Goal: Task Accomplishment & Management: Manage account settings

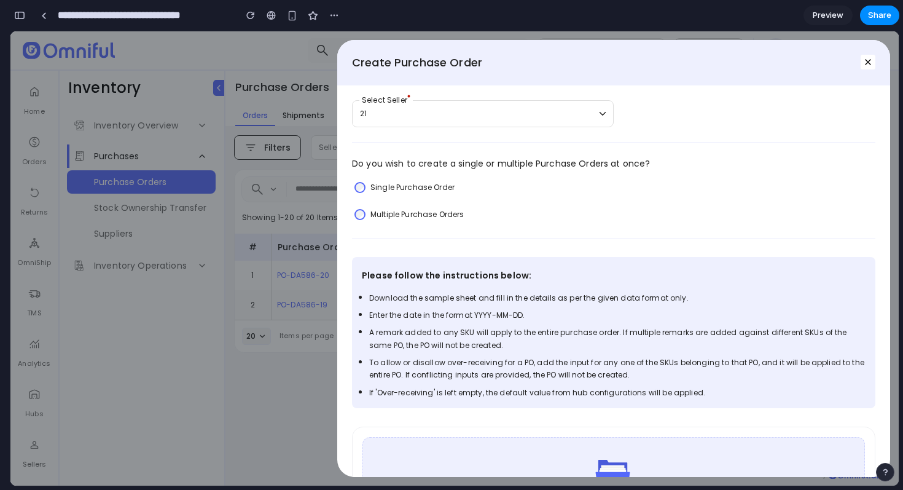
click at [443, 208] on label "Multiple Purchase Orders" at bounding box center [416, 214] width 93 height 12
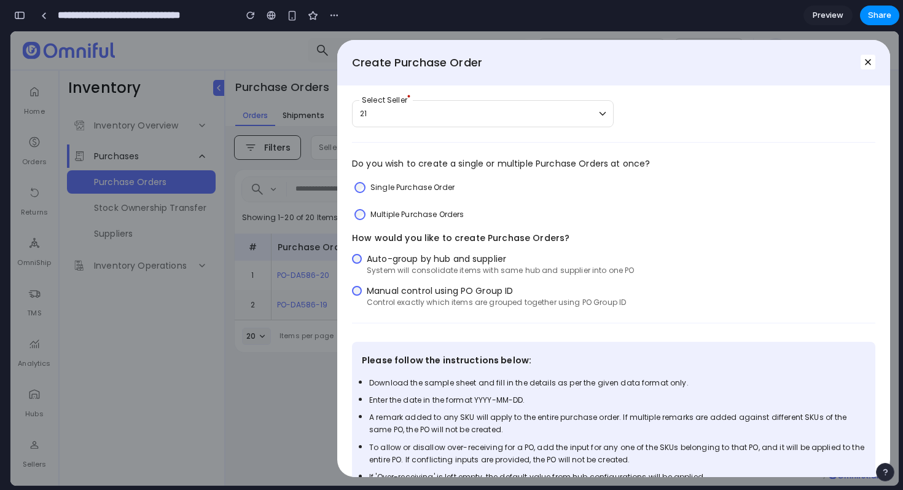
scroll to position [74, 0]
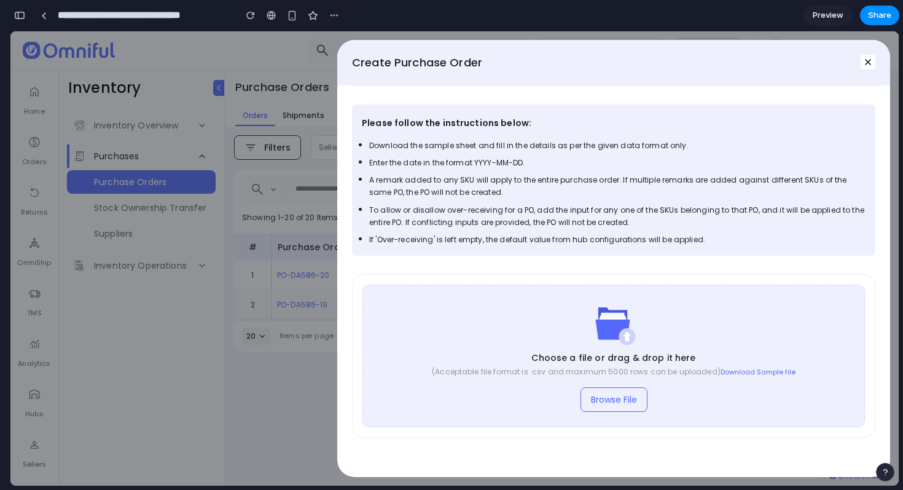
click at [436, 264] on div "Please follow the instructions below: Download the sample sheet and fill in the…" at bounding box center [613, 273] width 523 height 377
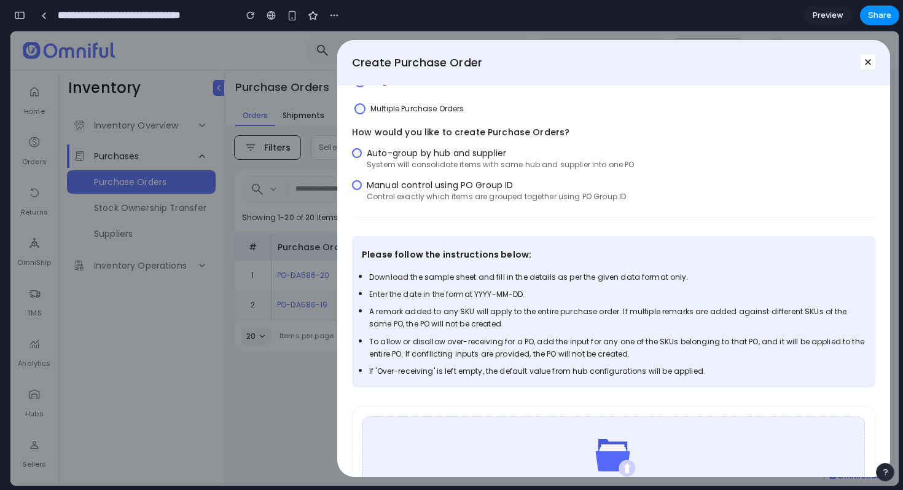
scroll to position [88, 0]
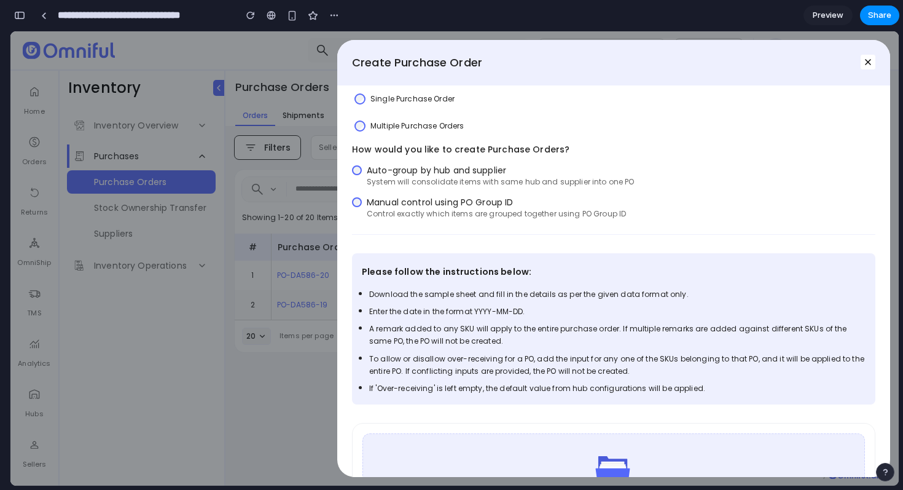
click at [432, 206] on span "Manual control using PO Group ID" at bounding box center [496, 202] width 259 height 12
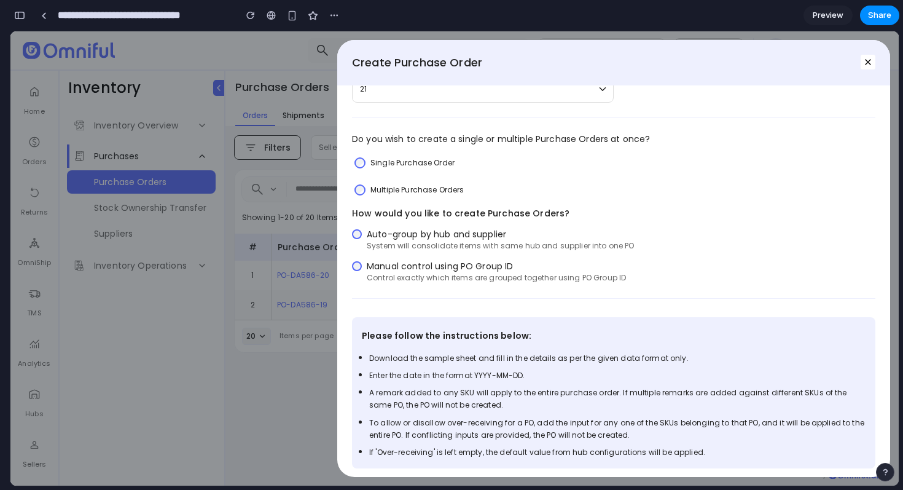
scroll to position [15, 0]
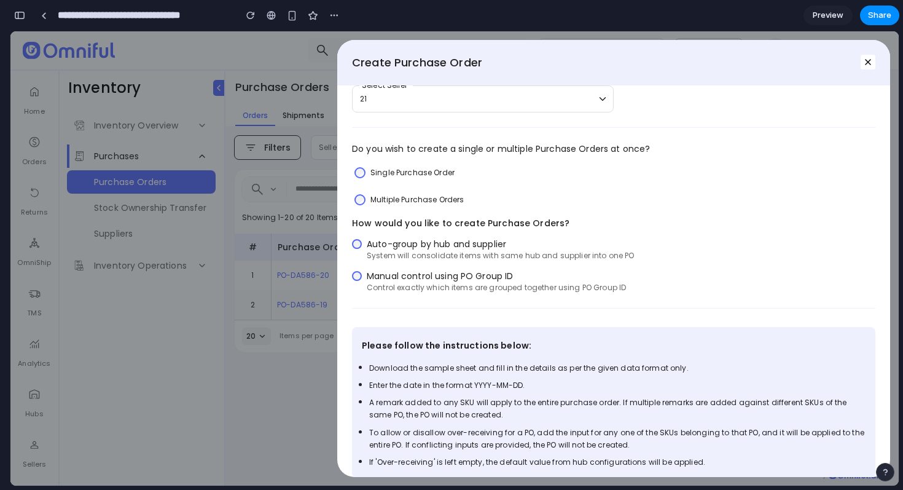
click at [421, 238] on span "Auto-group by hub and supplier" at bounding box center [501, 244] width 268 height 12
click at [420, 267] on div "Auto-group by hub and supplier System will consolidate items with same hub and …" at bounding box center [613, 265] width 523 height 55
click at [415, 264] on div "Auto-group by hub and supplier System will consolidate items with same hub and …" at bounding box center [613, 265] width 523 height 55
click at [415, 278] on span "Manual control using PO Group ID" at bounding box center [496, 276] width 259 height 12
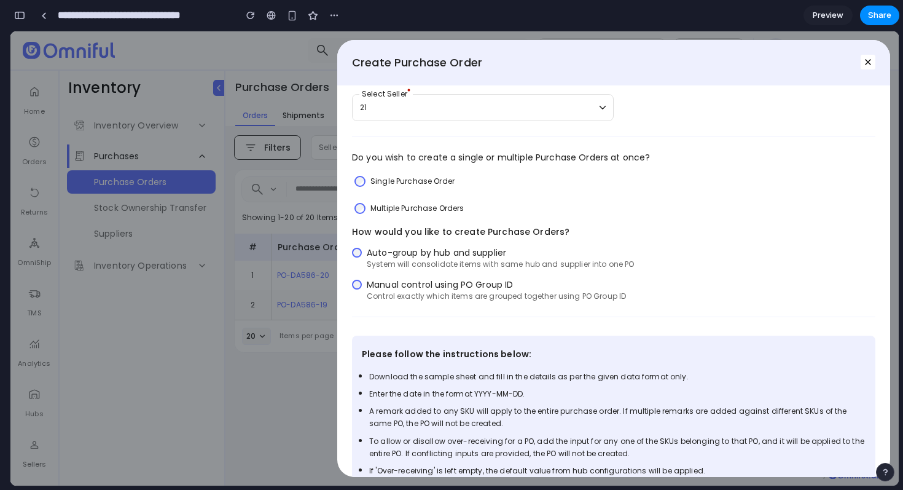
scroll to position [0, 0]
